Goal: Task Accomplishment & Management: Manage account settings

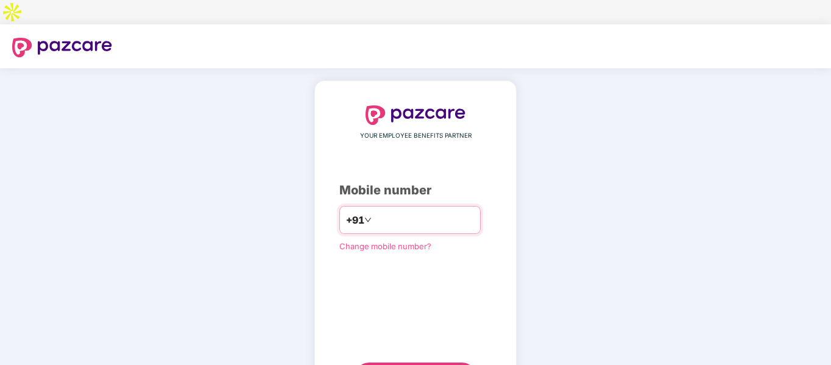
type input "**********"
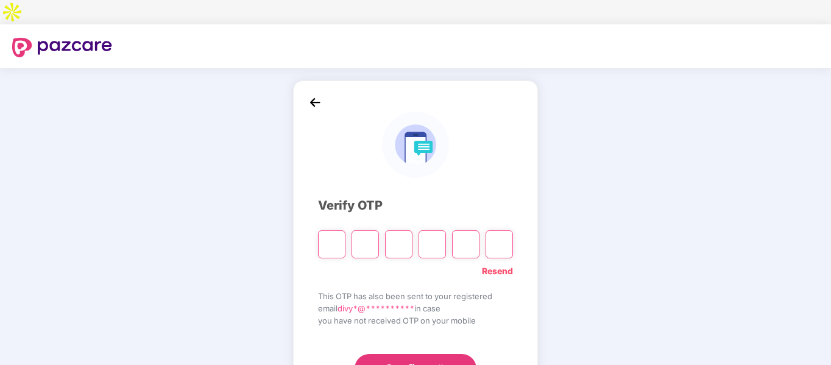
type input "*"
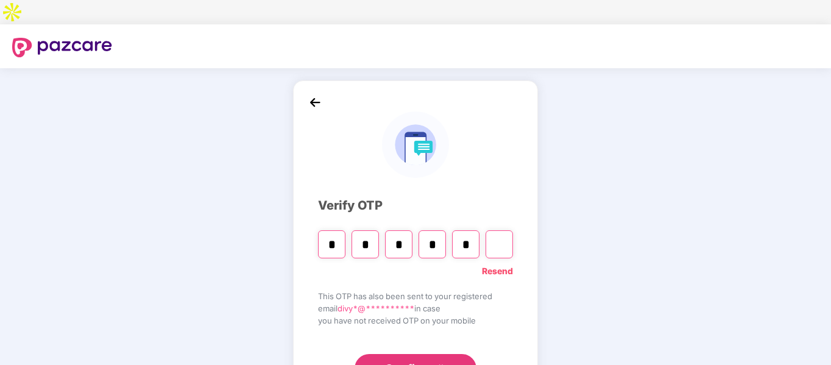
type input "*"
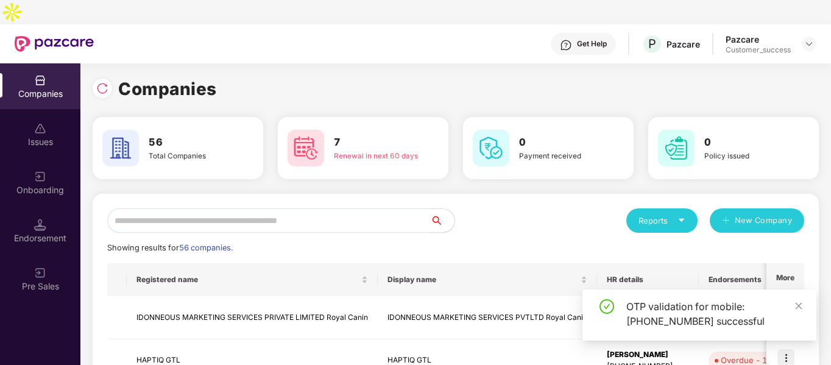
click at [405, 208] on input "text" at bounding box center [268, 220] width 323 height 24
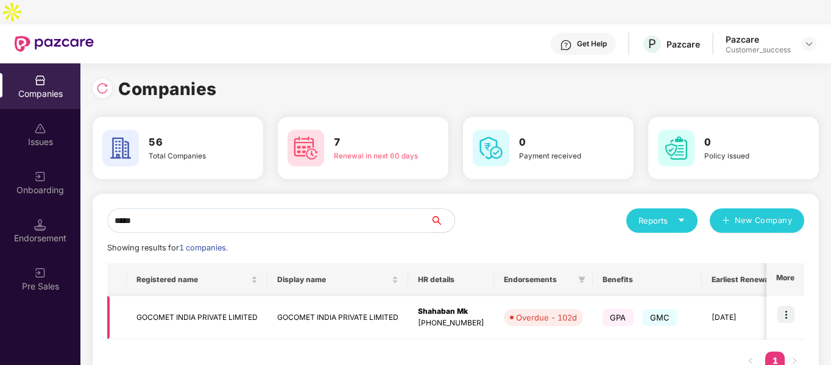
type input "*****"
click at [786, 306] on img at bounding box center [785, 314] width 17 height 17
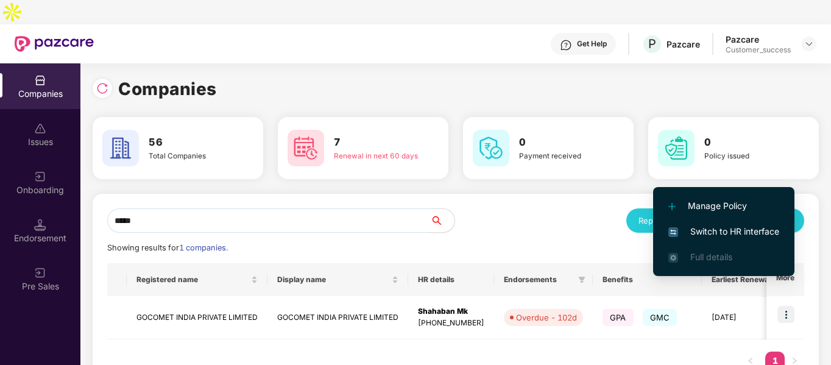
click at [730, 229] on span "Switch to HR interface" at bounding box center [723, 231] width 111 height 13
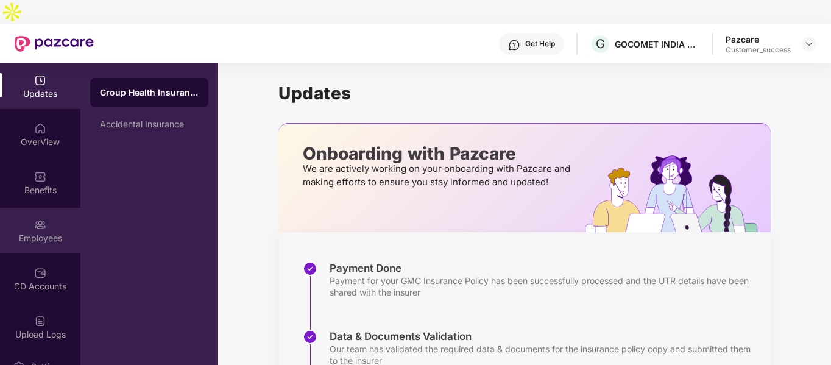
click at [37, 208] on div "Employees" at bounding box center [40, 231] width 80 height 46
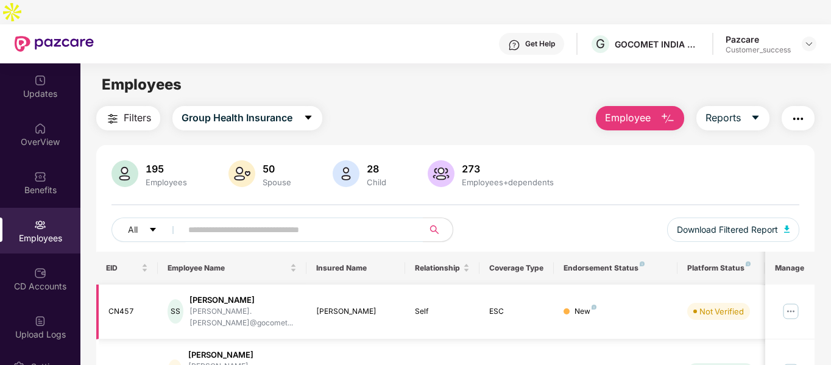
click at [795, 301] on img at bounding box center [790, 310] width 19 height 19
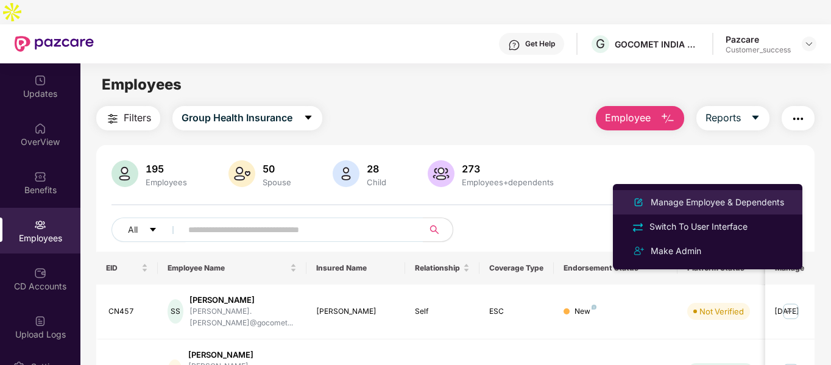
click at [664, 208] on div "Manage Employee & Dependents" at bounding box center [717, 202] width 138 height 13
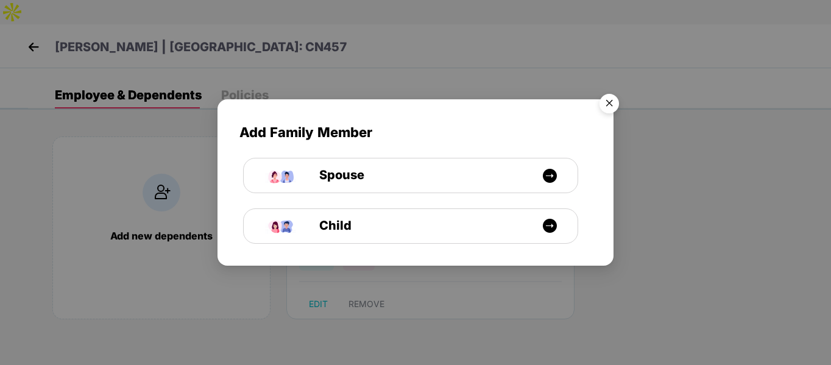
click at [604, 100] on img "Close" at bounding box center [609, 105] width 34 height 34
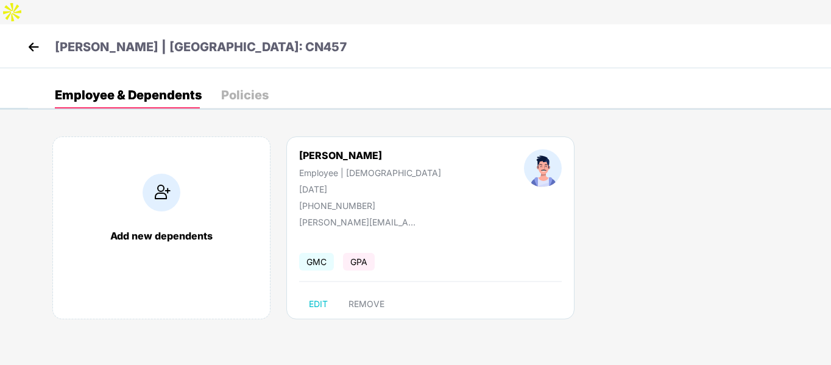
click at [26, 38] on img at bounding box center [33, 47] width 18 height 18
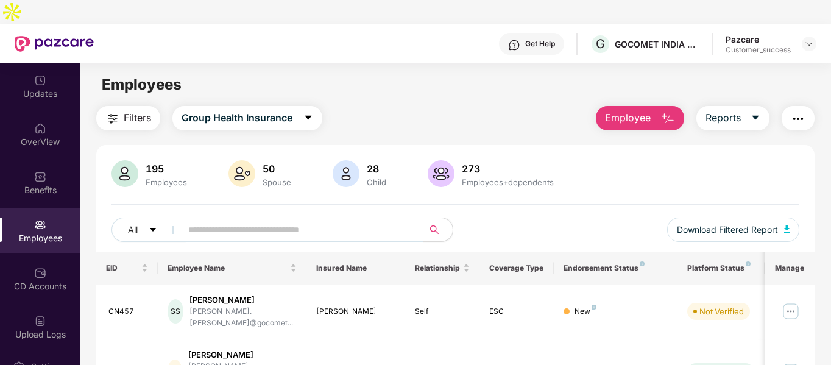
click at [669, 106] on button "Employee" at bounding box center [640, 118] width 88 height 24
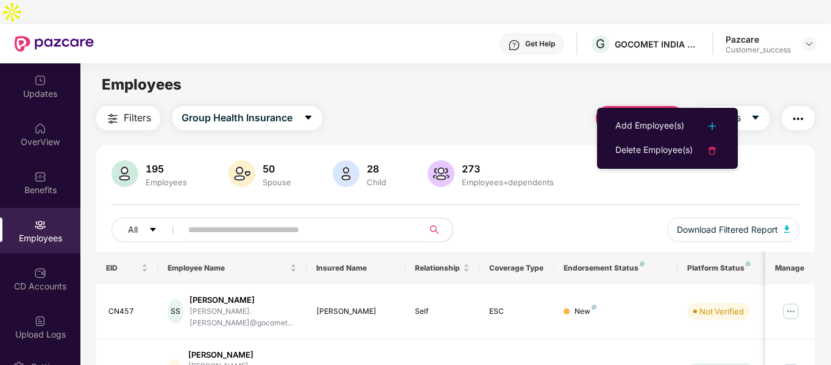
click at [658, 112] on ul "Add Employee(s) Delete Employee(s)" at bounding box center [667, 138] width 141 height 61
click at [655, 118] on li "Add Employee(s)" at bounding box center [667, 126] width 141 height 24
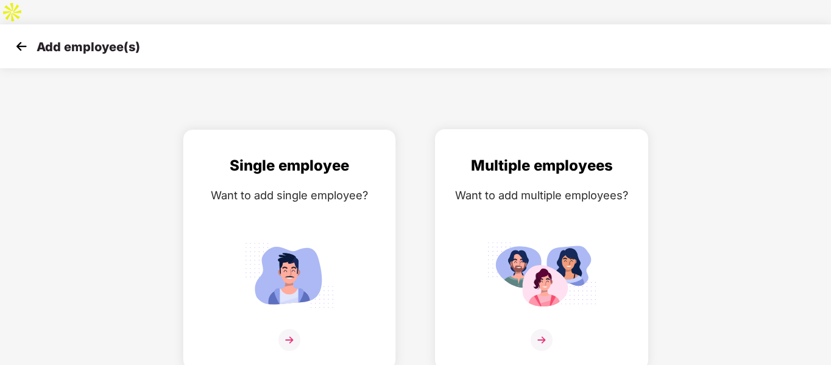
click at [524, 237] on img at bounding box center [542, 275] width 110 height 76
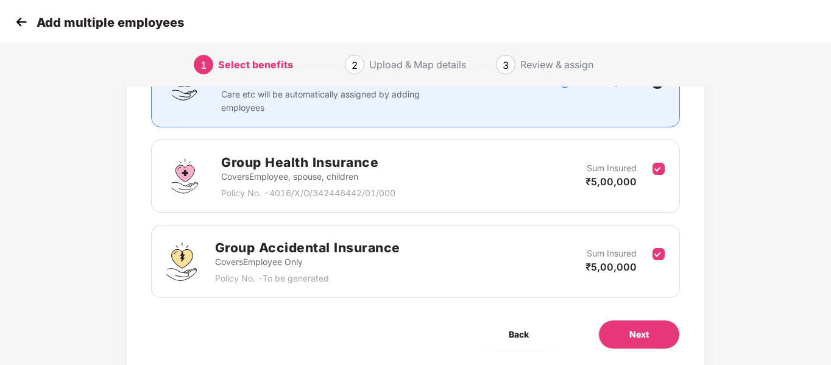
scroll to position [171, 0]
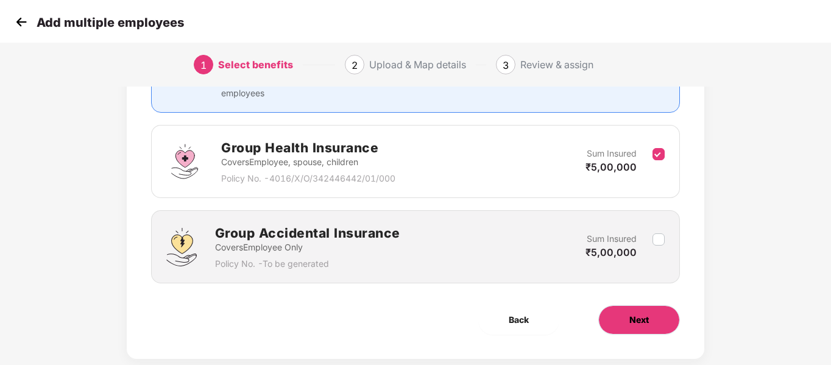
click at [622, 305] on button "Next" at bounding box center [639, 319] width 82 height 29
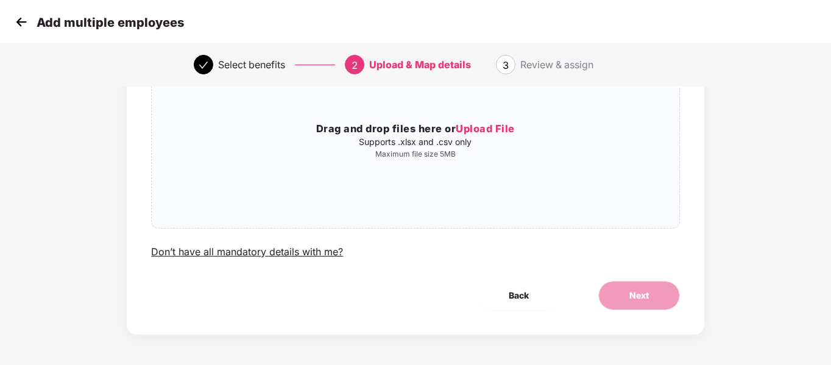
scroll to position [0, 0]
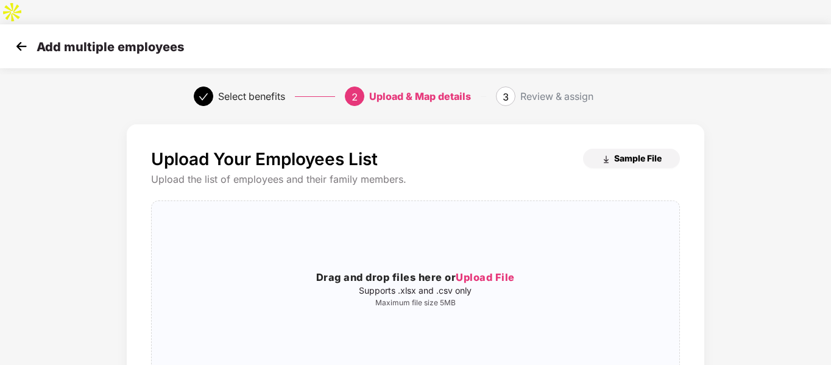
click at [593, 149] on button "Sample File" at bounding box center [631, 158] width 97 height 19
click at [12, 37] on img at bounding box center [21, 46] width 18 height 18
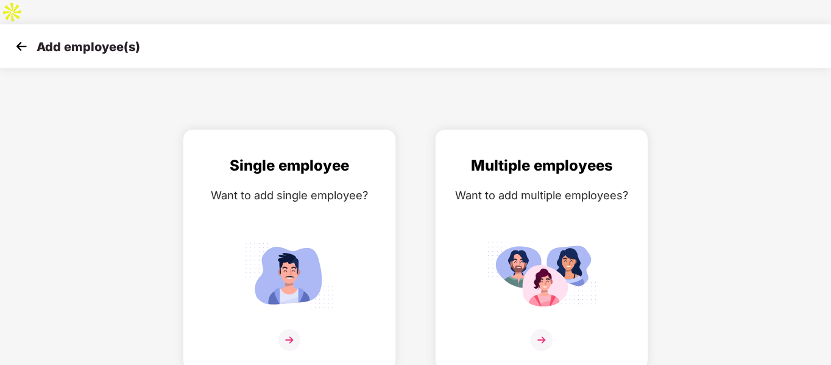
click at [14, 37] on img at bounding box center [21, 46] width 18 height 18
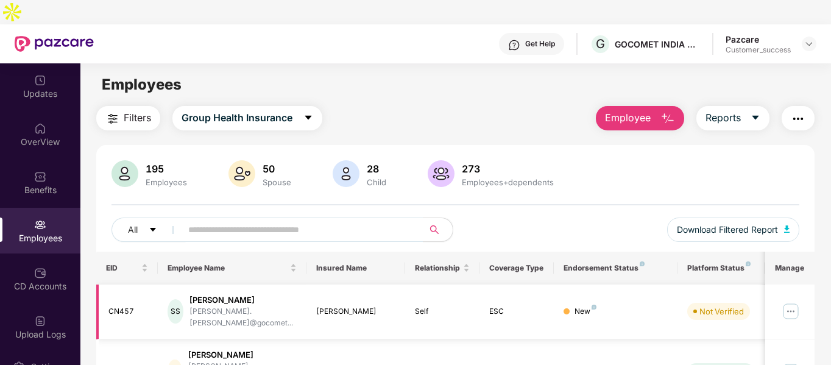
click at [798, 301] on img at bounding box center [790, 310] width 19 height 19
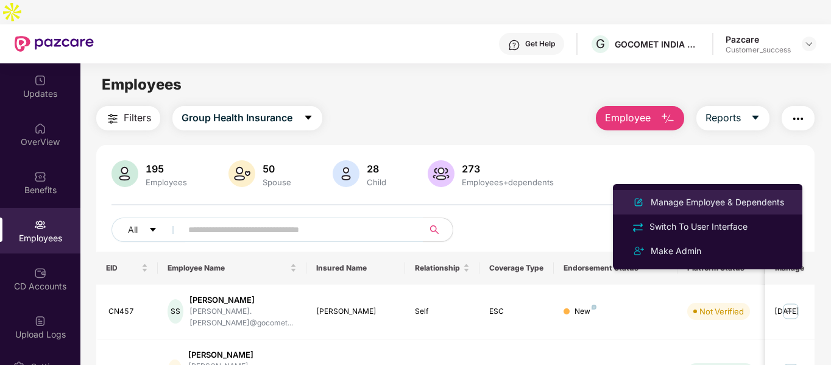
click at [675, 191] on li "Manage Employee & Dependents" at bounding box center [707, 202] width 189 height 24
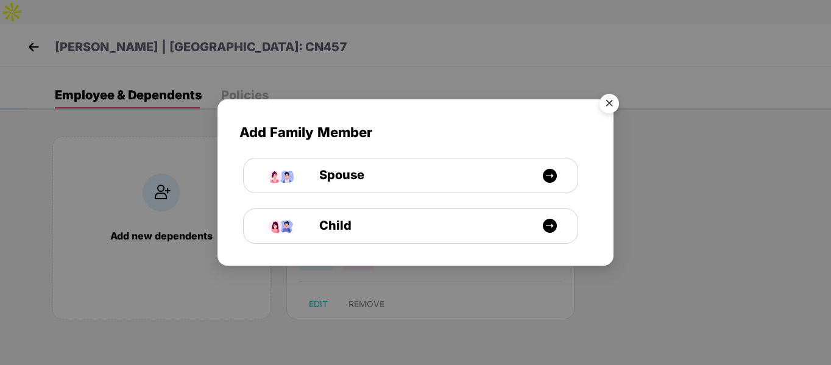
click at [610, 97] on img "Close" at bounding box center [609, 105] width 34 height 34
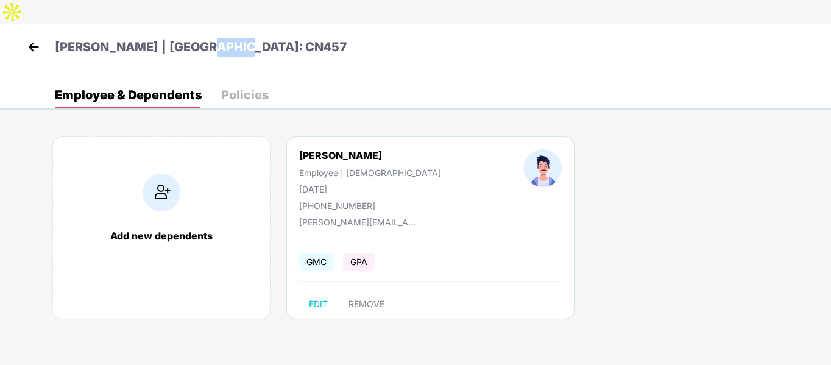
drag, startPoint x: 202, startPoint y: 20, endPoint x: 283, endPoint y: 24, distance: 81.1
click at [283, 24] on div "[PERSON_NAME] | [GEOGRAPHIC_DATA]: CN457" at bounding box center [415, 46] width 831 height 44
copy p "CN457"
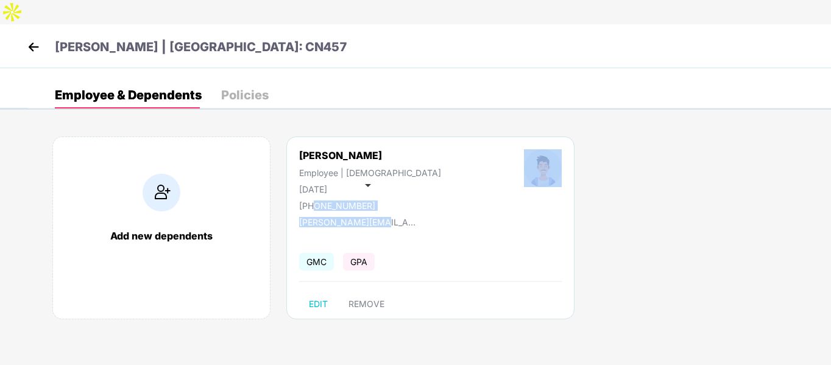
drag, startPoint x: 313, startPoint y: 178, endPoint x: 381, endPoint y: 188, distance: 68.4
click at [381, 188] on div "[PERSON_NAME] Employee | [DEMOGRAPHIC_DATA] [DATE] [PHONE_NUMBER] [PERSON_NAME]…" at bounding box center [430, 227] width 288 height 183
click at [355, 200] on div "[PHONE_NUMBER]" at bounding box center [370, 205] width 142 height 10
drag, startPoint x: 314, startPoint y: 181, endPoint x: 366, endPoint y: 180, distance: 52.4
click at [366, 200] on div "[PHONE_NUMBER]" at bounding box center [370, 205] width 142 height 10
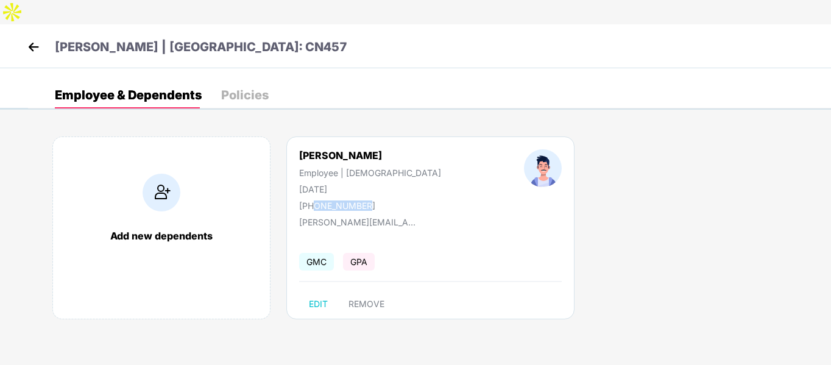
copy div "8618975886"
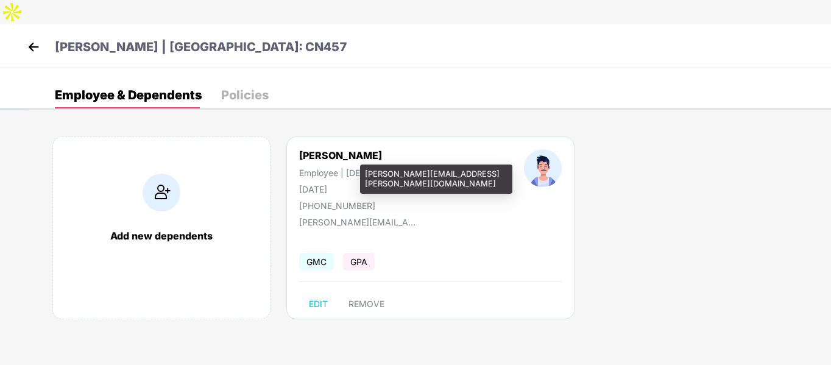
click at [369, 175] on div "[PERSON_NAME][EMAIL_ADDRESS][PERSON_NAME][DOMAIN_NAME]" at bounding box center [436, 178] width 152 height 29
copy div "[PERSON_NAME][EMAIL_ADDRESS][PERSON_NAME][DOMAIN_NAME]"
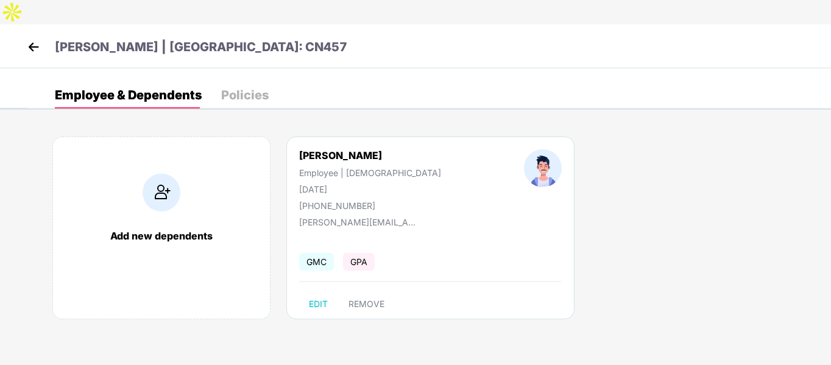
click at [33, 38] on img at bounding box center [33, 47] width 18 height 18
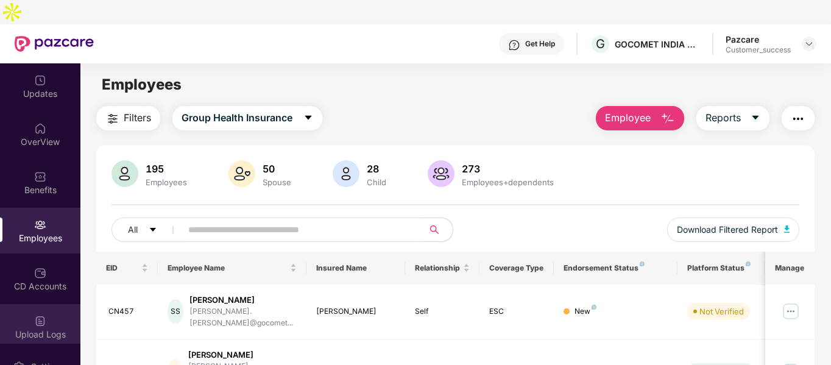
click at [46, 304] on div "Upload Logs" at bounding box center [40, 327] width 80 height 46
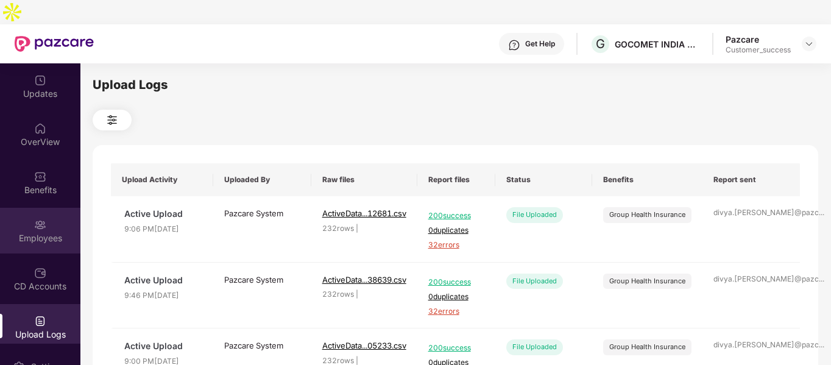
click at [46, 232] on div "Employees" at bounding box center [40, 238] width 80 height 12
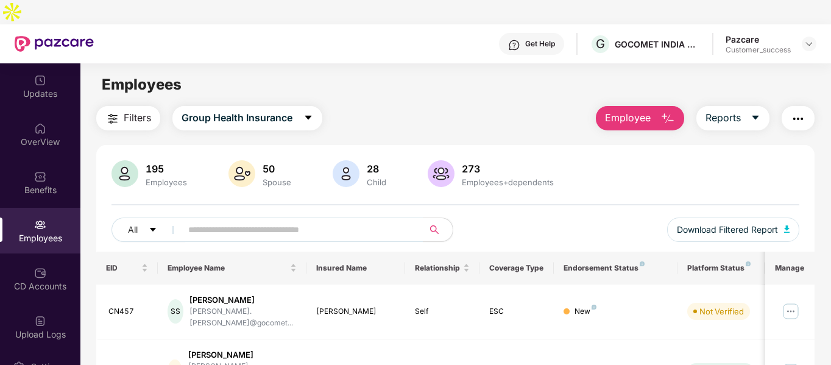
click at [673, 111] on img "button" at bounding box center [667, 118] width 15 height 15
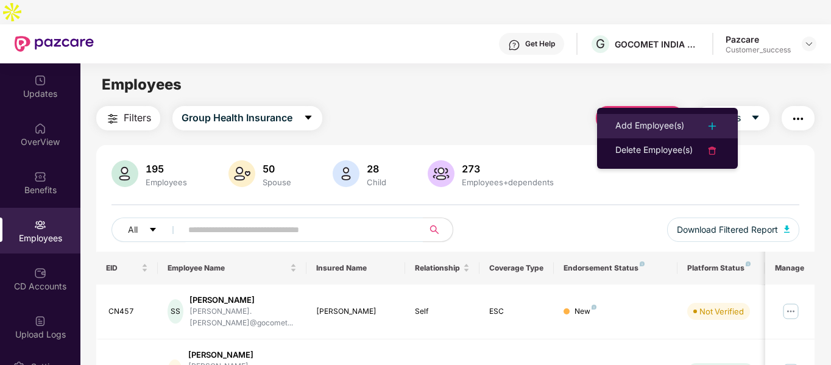
click at [618, 119] on div "Add Employee(s)" at bounding box center [649, 126] width 69 height 15
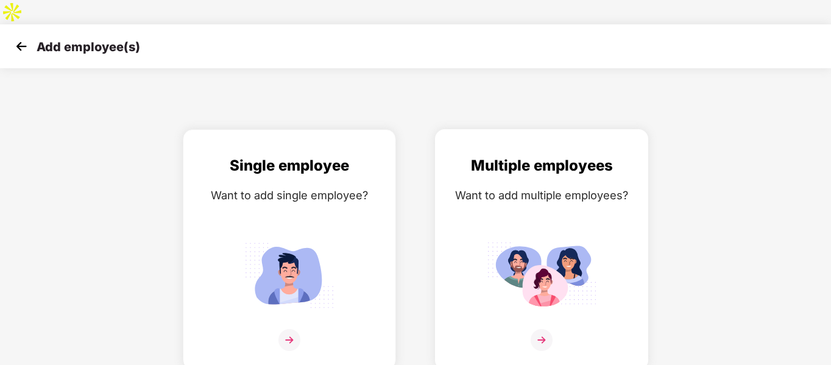
click at [510, 183] on div "Multiple employees Want to add multiple employees?" at bounding box center [542, 260] width 188 height 212
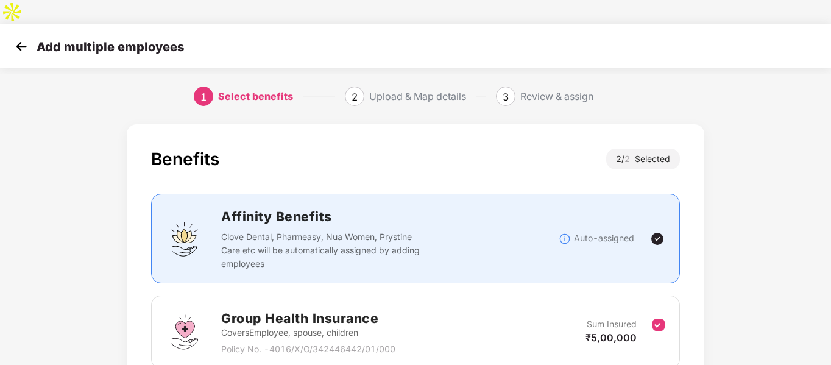
scroll to position [171, 0]
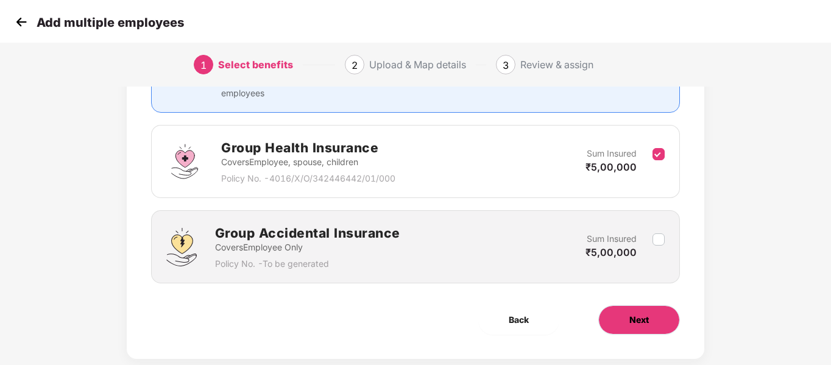
click at [619, 305] on button "Next" at bounding box center [639, 319] width 82 height 29
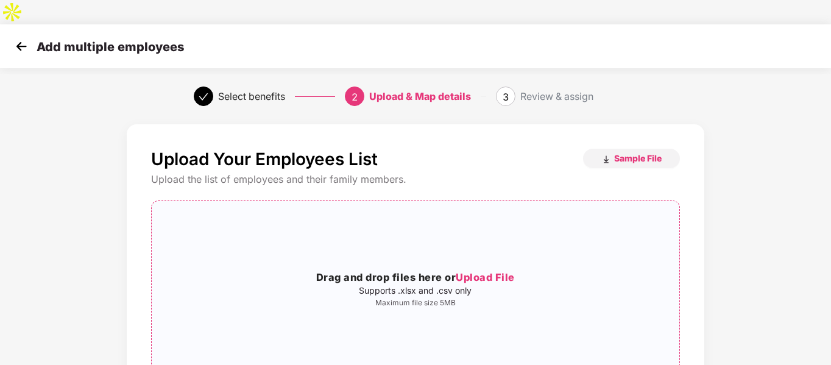
click at [419, 270] on h3 "Drag and drop files here or Upload File" at bounding box center [415, 278] width 527 height 16
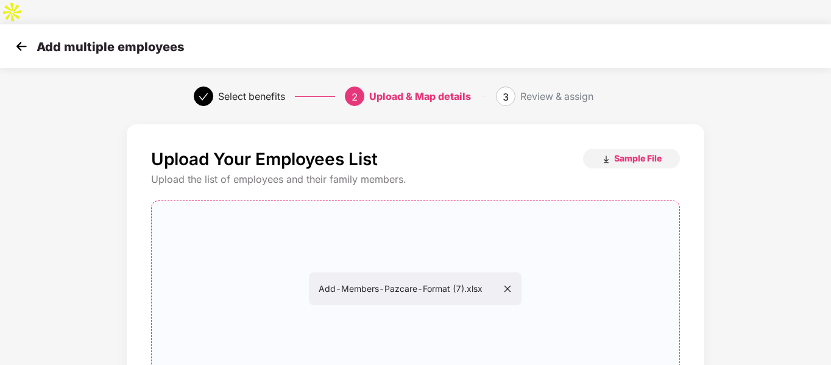
scroll to position [124, 0]
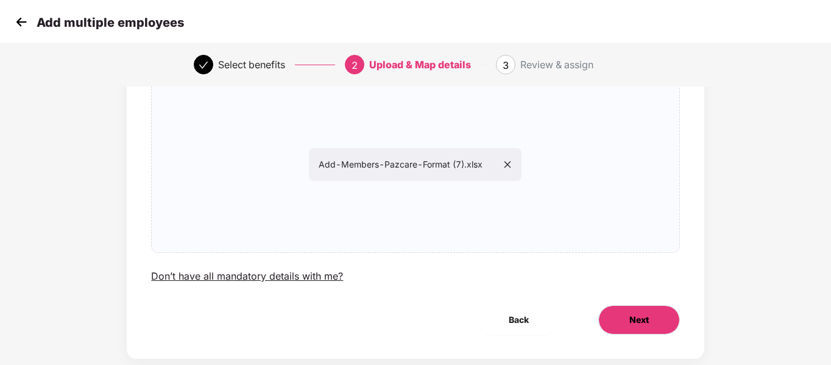
click at [635, 313] on span "Next" at bounding box center [638, 319] width 19 height 13
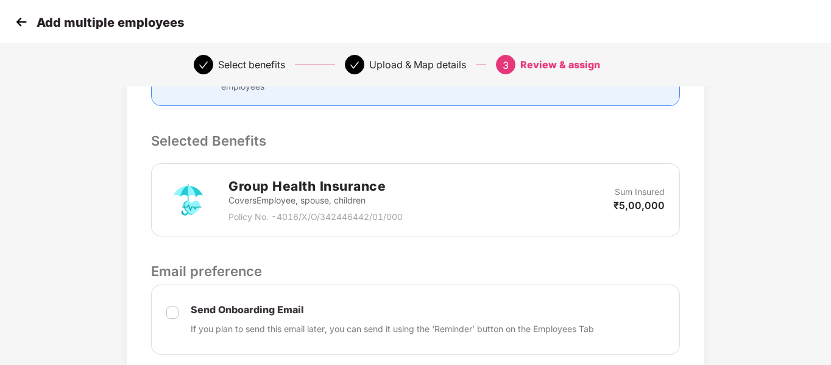
scroll to position [446, 0]
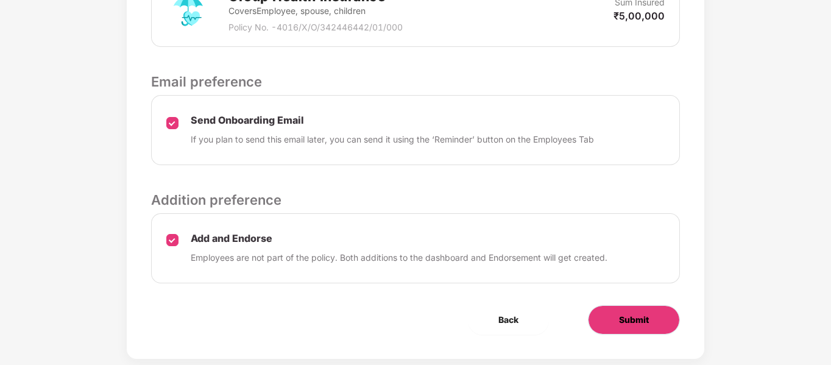
click at [627, 313] on span "Submit" at bounding box center [634, 319] width 30 height 13
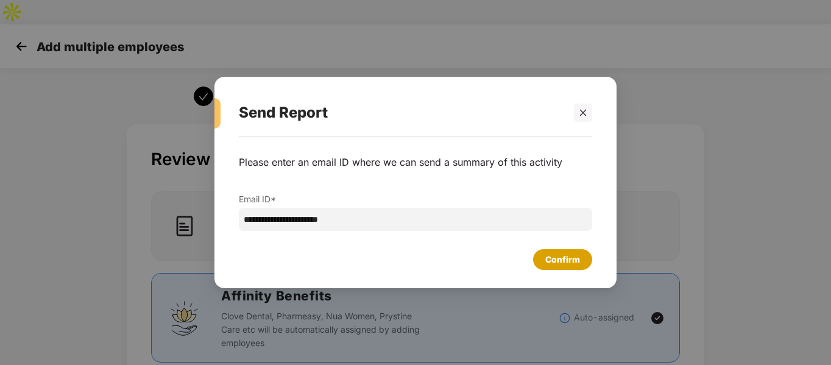
click at [573, 260] on div "Confirm" at bounding box center [562, 259] width 35 height 13
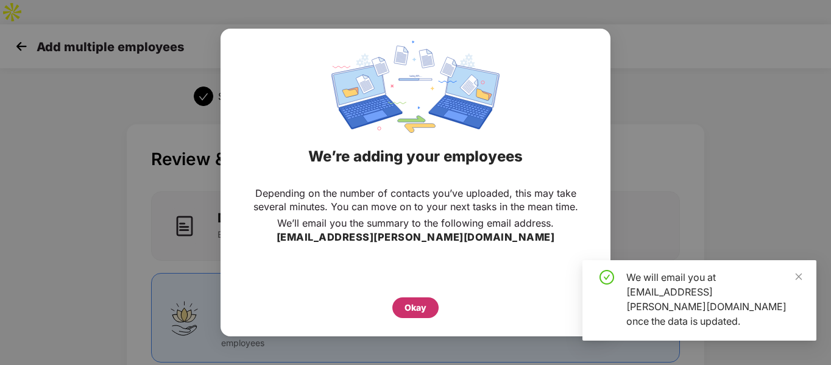
click at [406, 309] on div "Okay" at bounding box center [415, 307] width 22 height 13
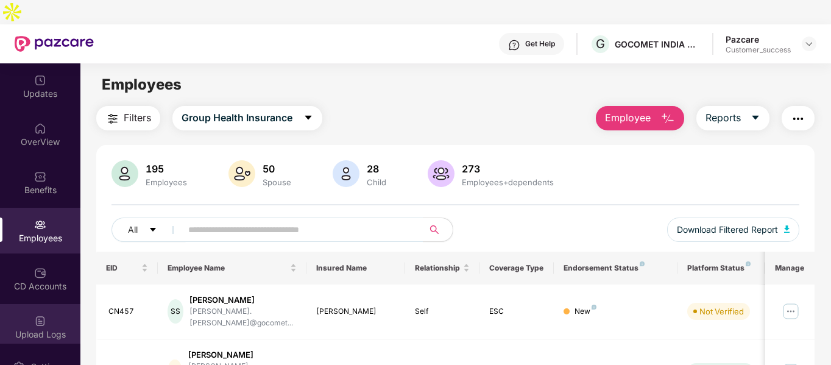
click at [38, 314] on div at bounding box center [40, 320] width 12 height 12
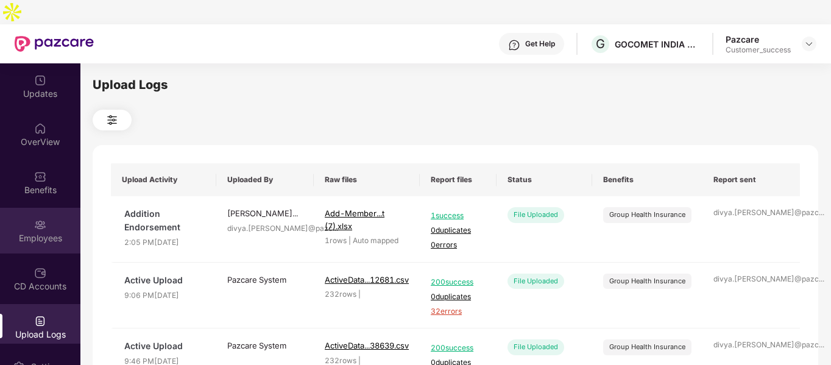
click at [51, 208] on div "Employees" at bounding box center [40, 231] width 80 height 46
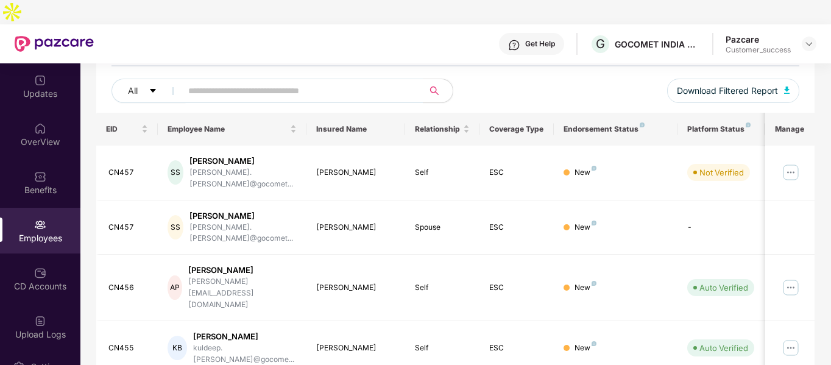
scroll to position [139, 0]
click at [811, 39] on img at bounding box center [809, 44] width 10 height 10
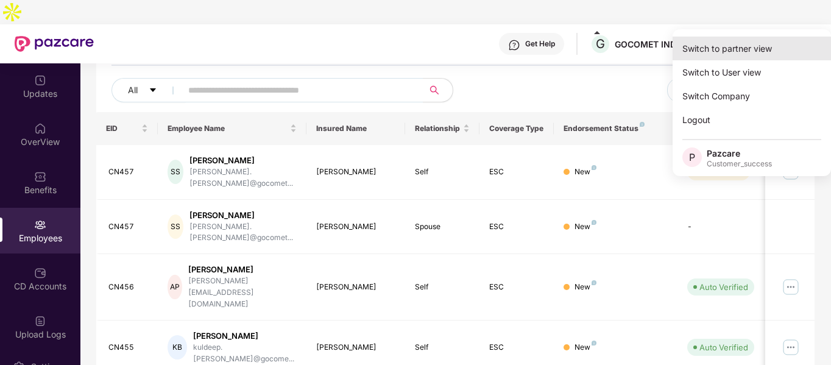
click at [729, 43] on div "Switch to partner view" at bounding box center [751, 49] width 158 height 24
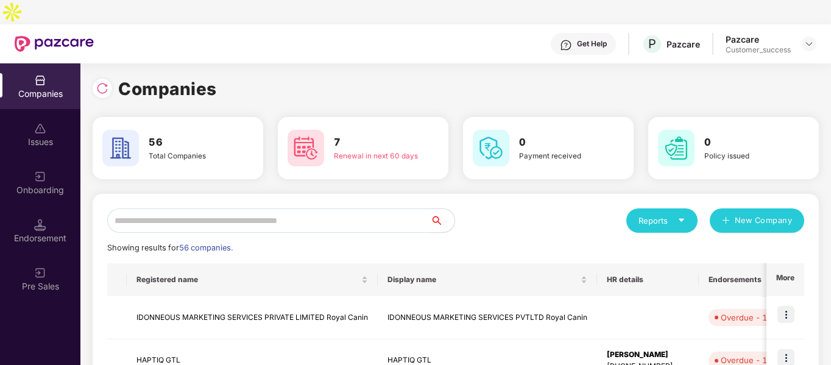
click at [278, 208] on input "text" at bounding box center [268, 220] width 323 height 24
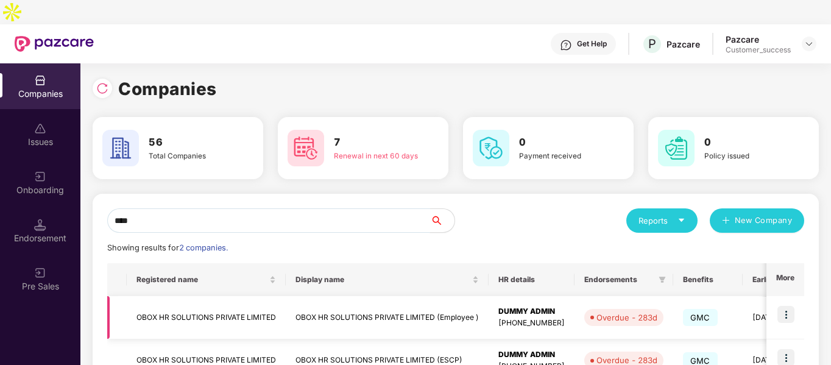
scroll to position [61, 0]
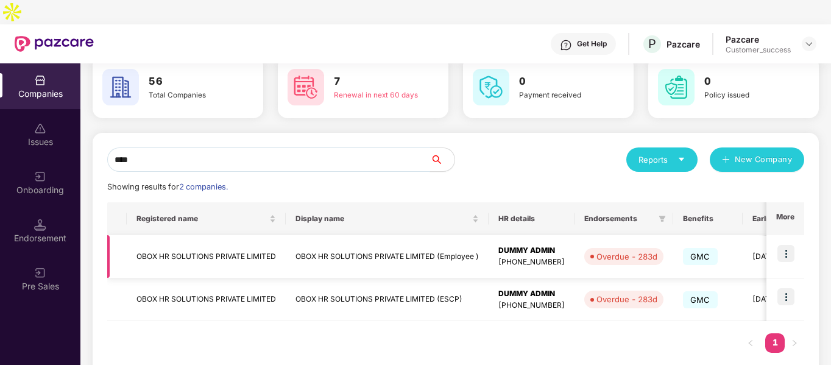
type input "****"
click at [783, 245] on img at bounding box center [785, 253] width 17 height 17
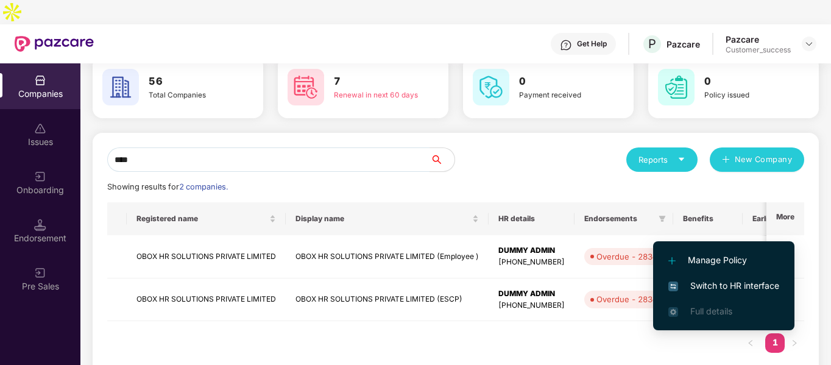
click at [686, 279] on span "Switch to HR interface" at bounding box center [723, 285] width 111 height 13
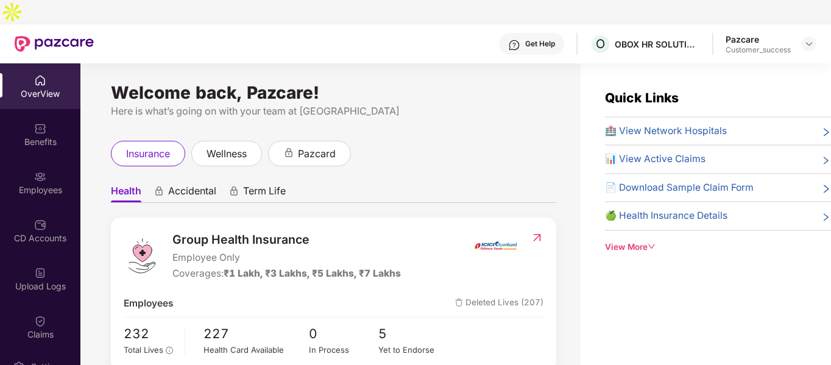
click at [40, 184] on div "Employees" at bounding box center [40, 190] width 80 height 12
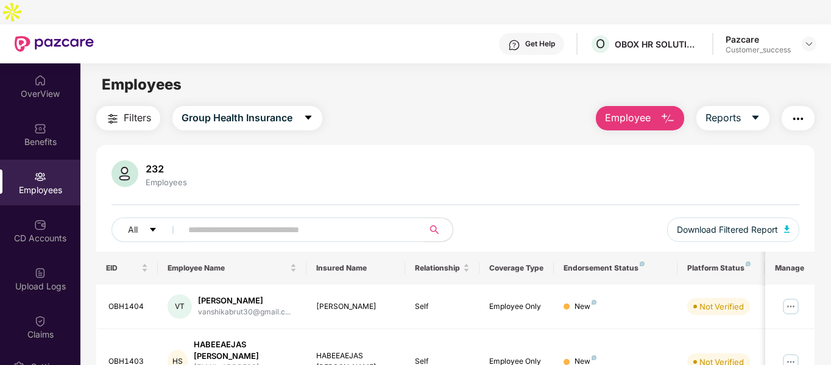
click at [246, 220] on input "text" at bounding box center [297, 229] width 219 height 18
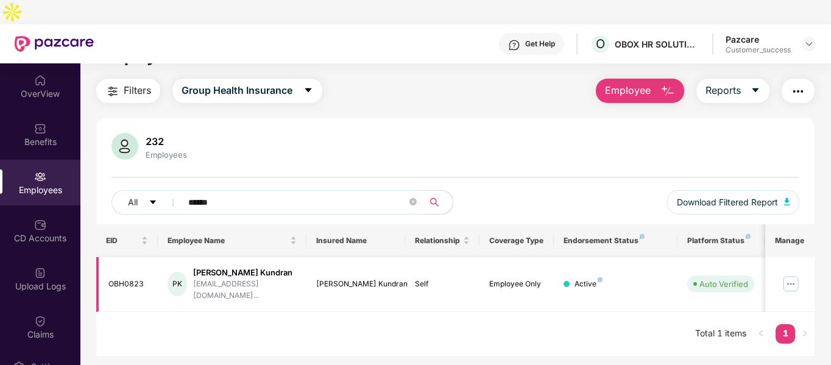
scroll to position [30, 0]
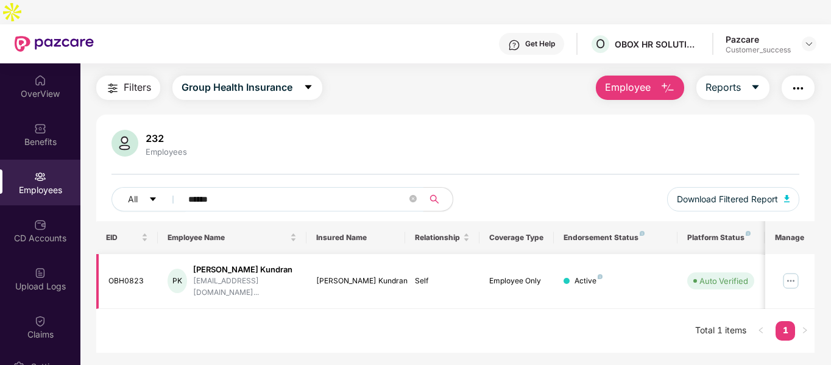
type input "******"
click at [792, 271] on img at bounding box center [790, 280] width 19 height 19
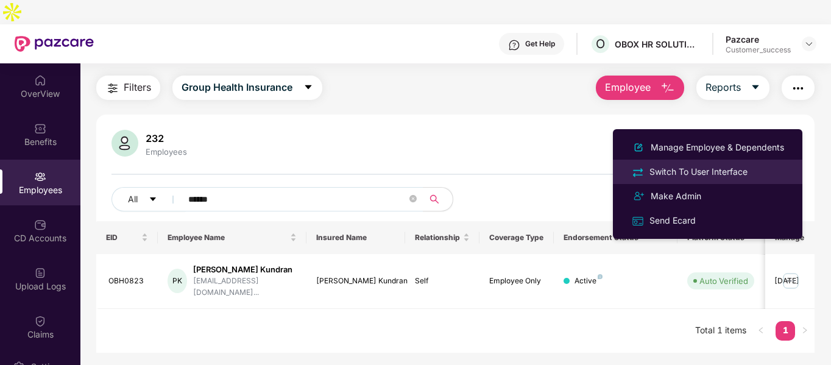
click at [686, 164] on li "Switch To User Interface" at bounding box center [707, 172] width 189 height 24
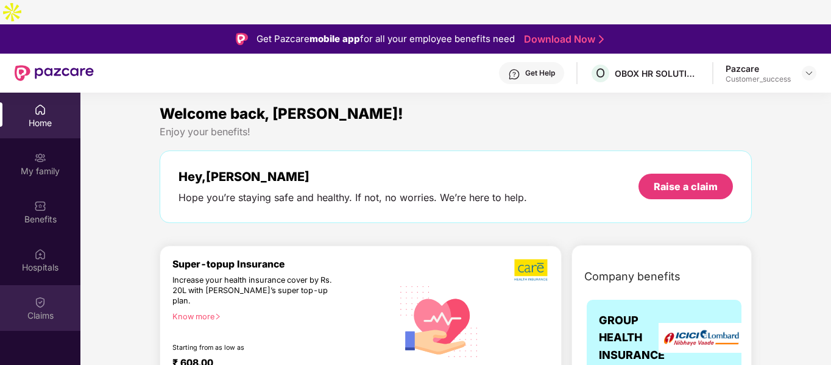
click at [45, 296] on img at bounding box center [40, 302] width 12 height 12
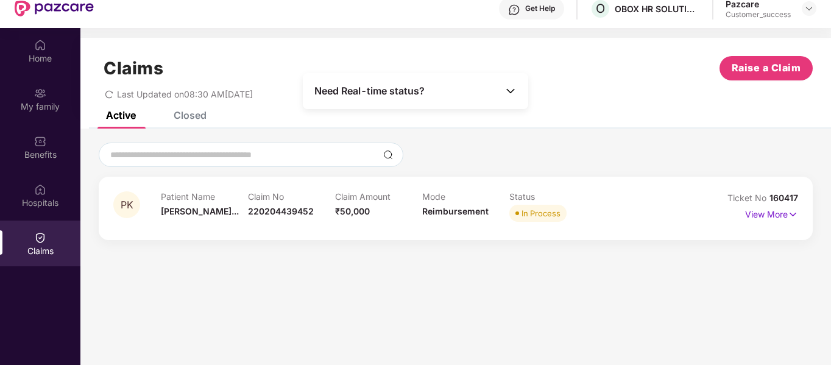
scroll to position [68, 0]
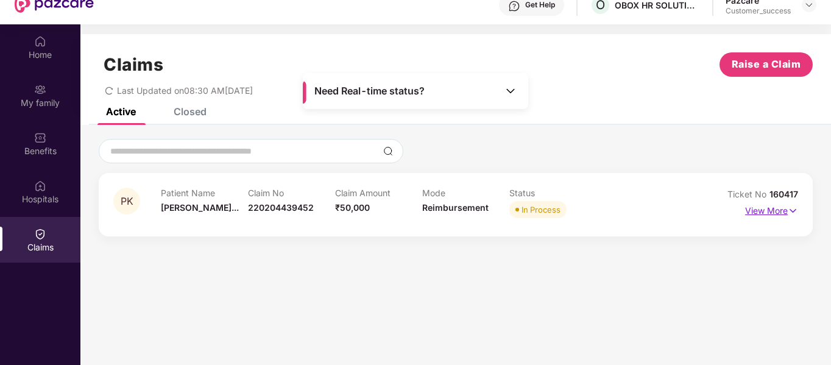
click at [796, 204] on img at bounding box center [793, 210] width 10 height 13
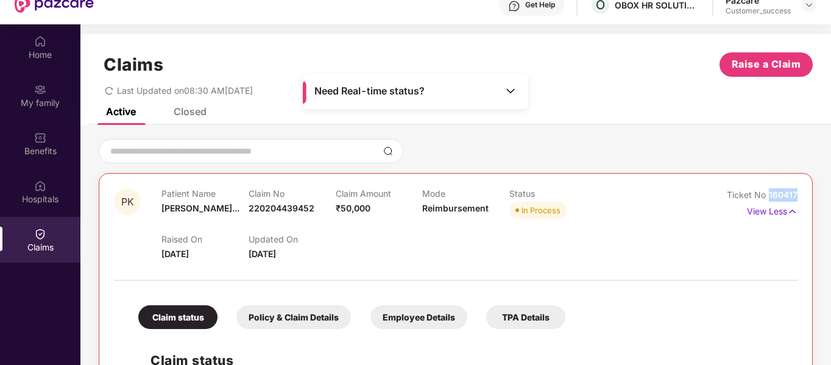
drag, startPoint x: 768, startPoint y: 170, endPoint x: 809, endPoint y: 172, distance: 40.9
copy span "160417"
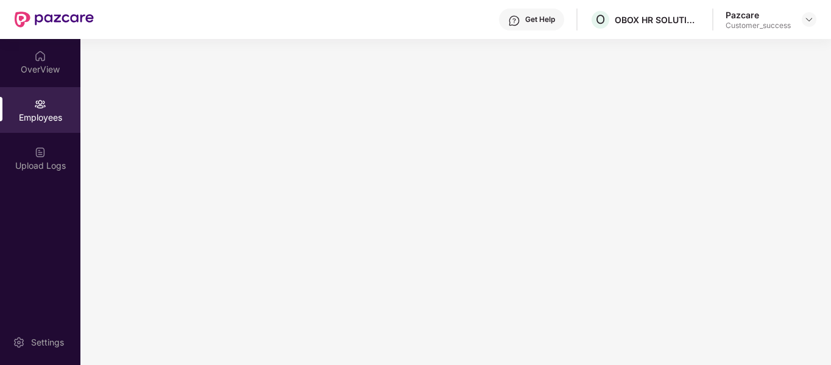
scroll to position [0, 0]
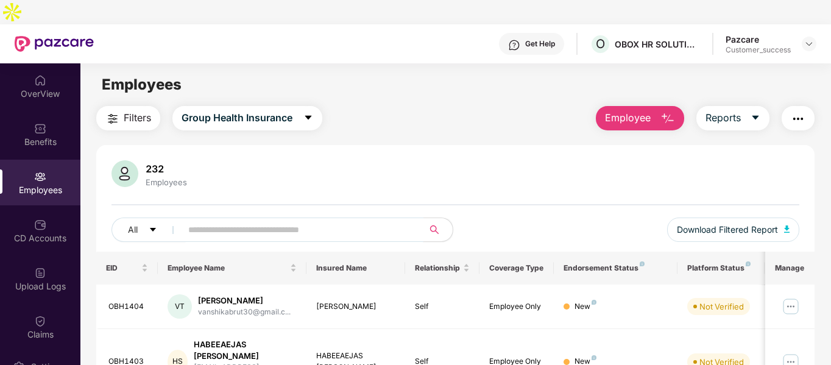
click at [298, 220] on input "text" at bounding box center [297, 229] width 219 height 18
paste input "*******"
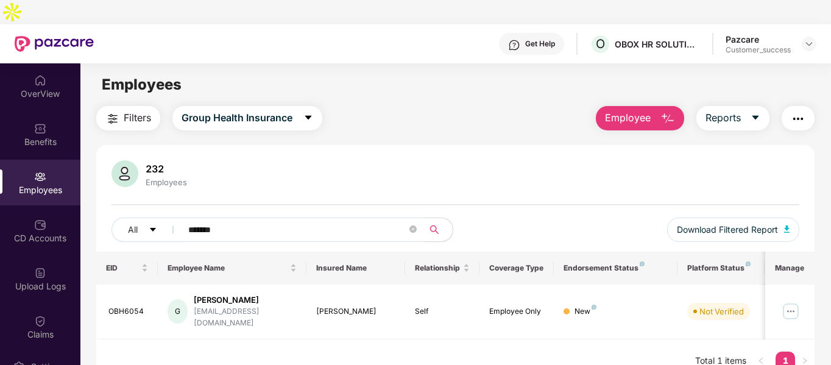
type input "*******"
click at [122, 306] on div "OBH6054" at bounding box center [128, 312] width 40 height 12
copy div "OBH6054"
click at [570, 323] on div "EID Employee Name Insured Name Relationship Coverage Type Endorsement Status Pl…" at bounding box center [455, 318] width 719 height 132
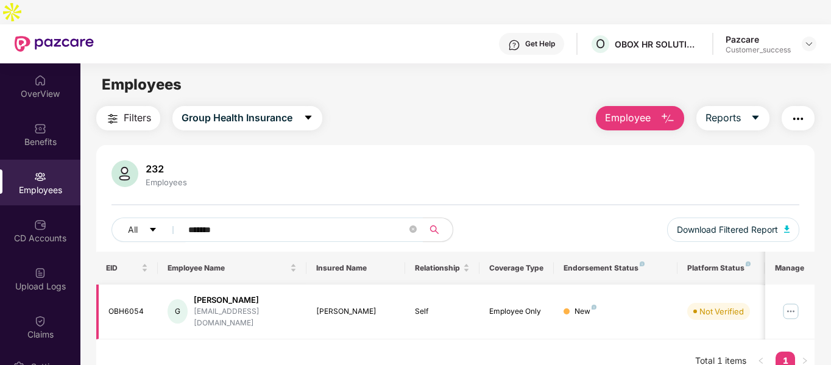
click at [244, 306] on div "[EMAIL_ADDRESS][DOMAIN_NAME]" at bounding box center [245, 317] width 103 height 23
copy div "[EMAIL_ADDRESS][DOMAIN_NAME]"
